Goal: Information Seeking & Learning: Learn about a topic

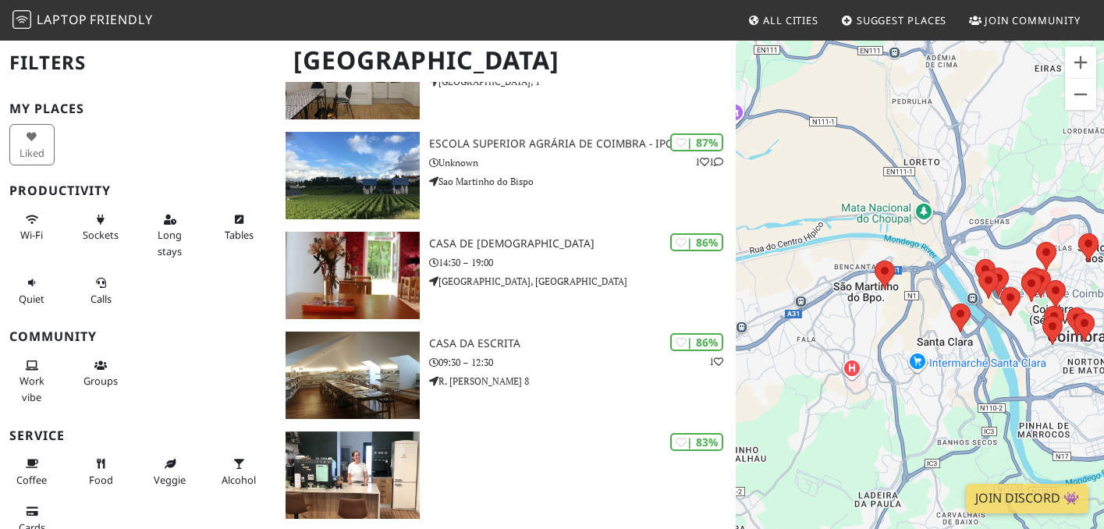
scroll to position [432, 0]
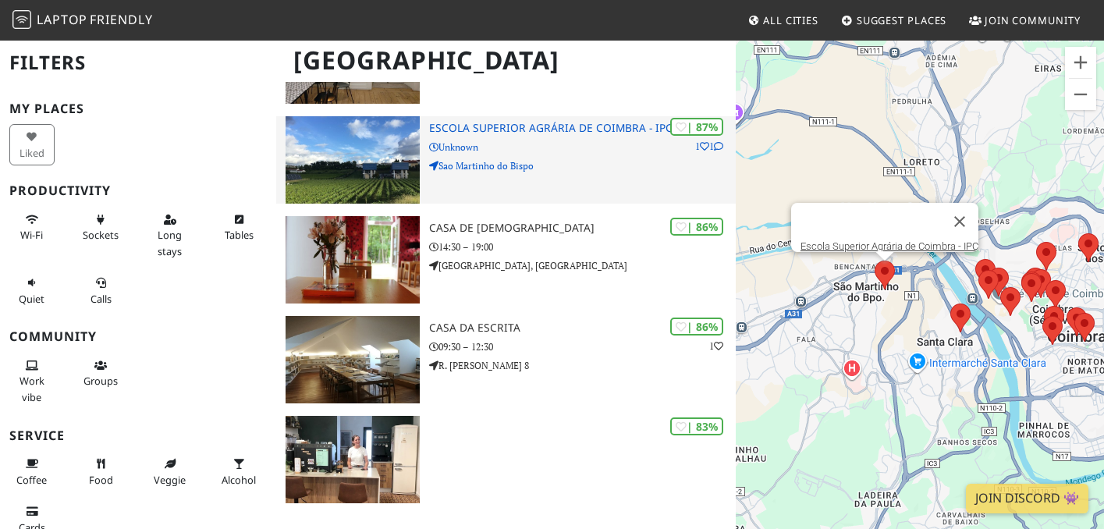
click at [535, 140] on p "Unknown" at bounding box center [582, 147] width 307 height 15
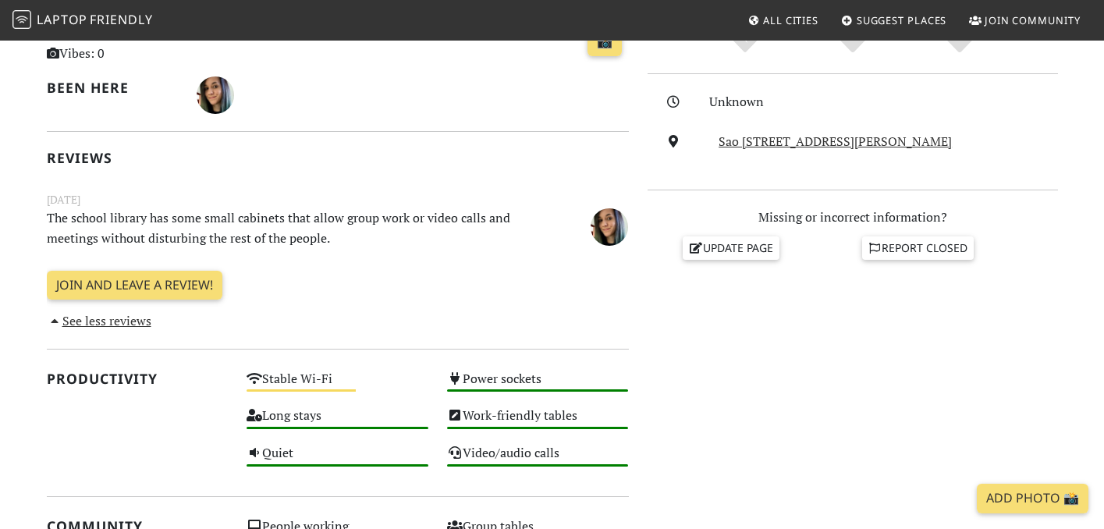
scroll to position [248, 0]
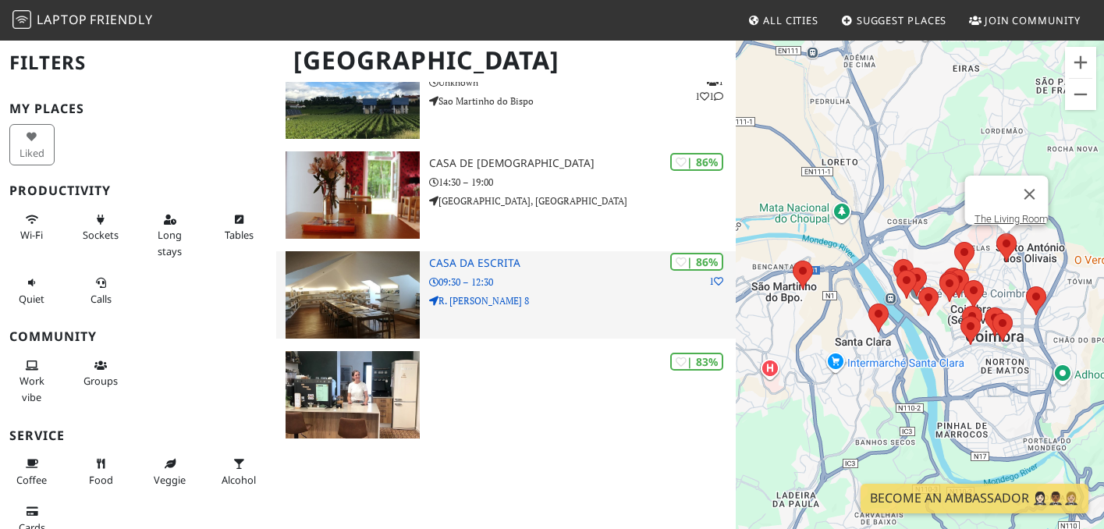
scroll to position [493, 0]
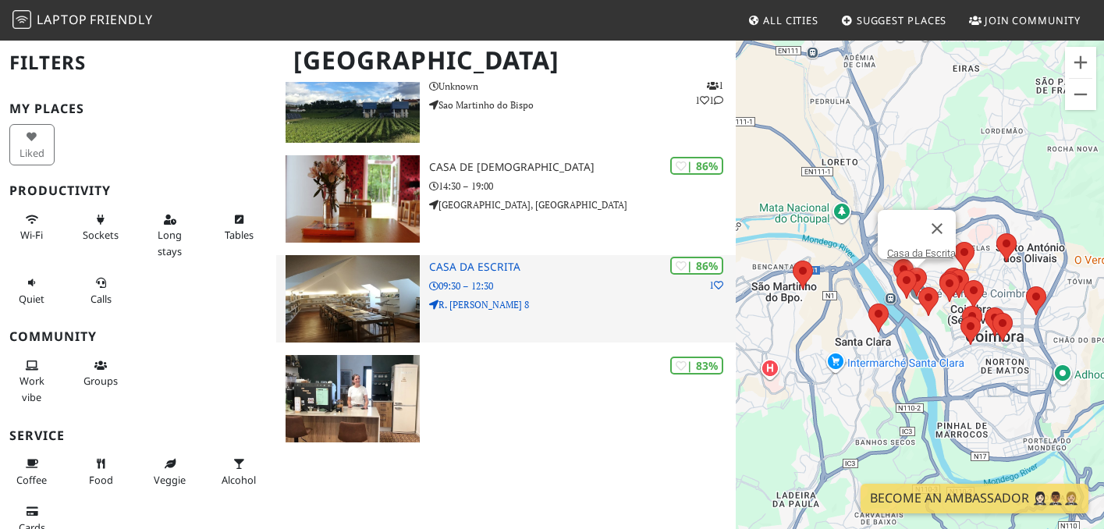
click at [552, 297] on p "R. João Jacinto 8" at bounding box center [582, 304] width 307 height 15
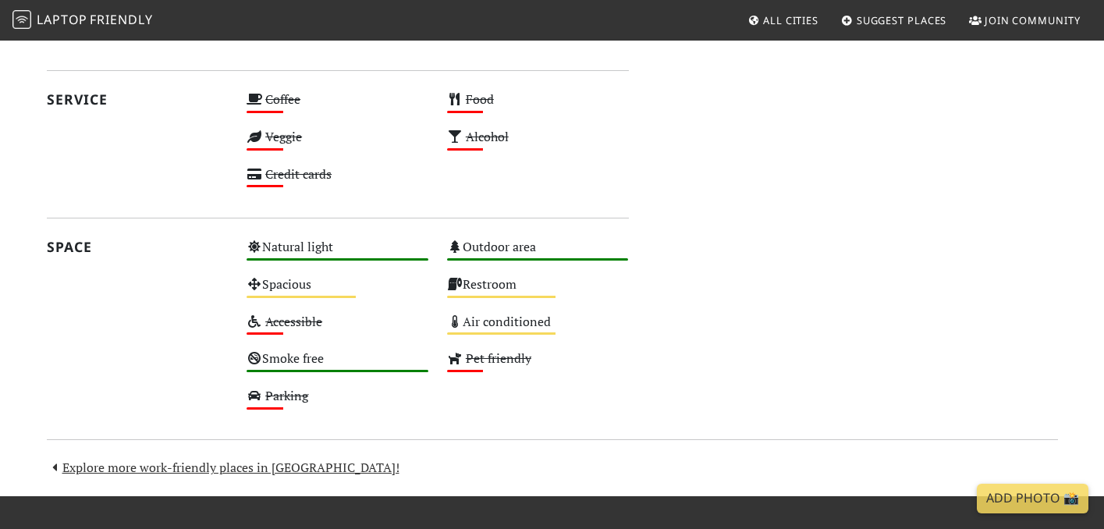
scroll to position [1103, 0]
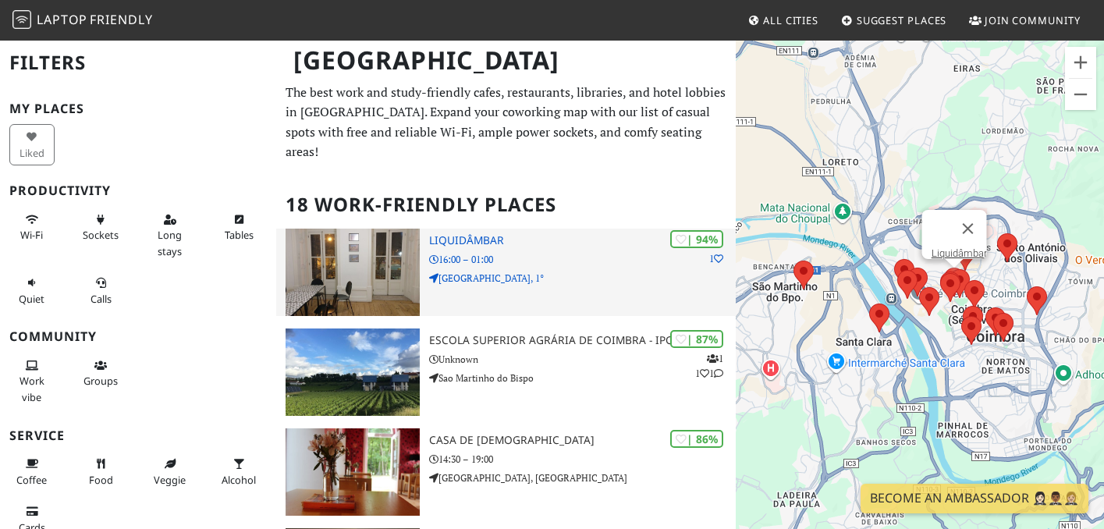
click at [487, 234] on h3 "Liquidâmbar" at bounding box center [582, 240] width 307 height 13
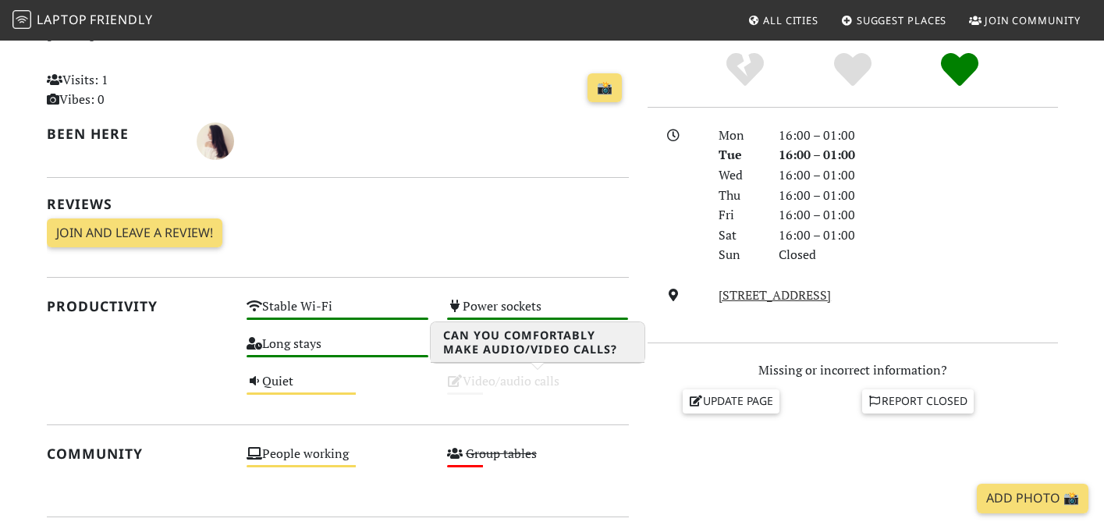
scroll to position [354, 0]
